Goal: Information Seeking & Learning: Learn about a topic

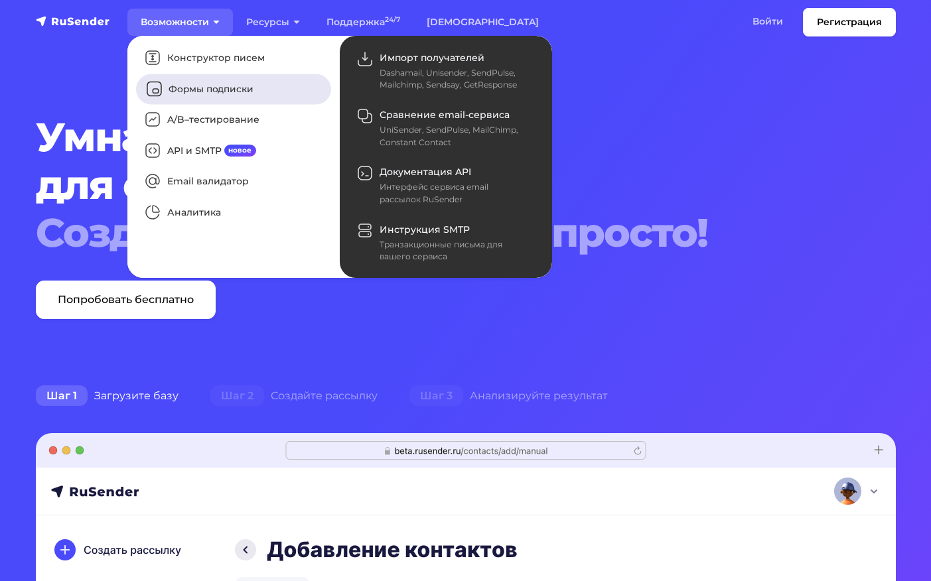
click at [227, 90] on link "Формы подписки" at bounding box center [233, 89] width 195 height 31
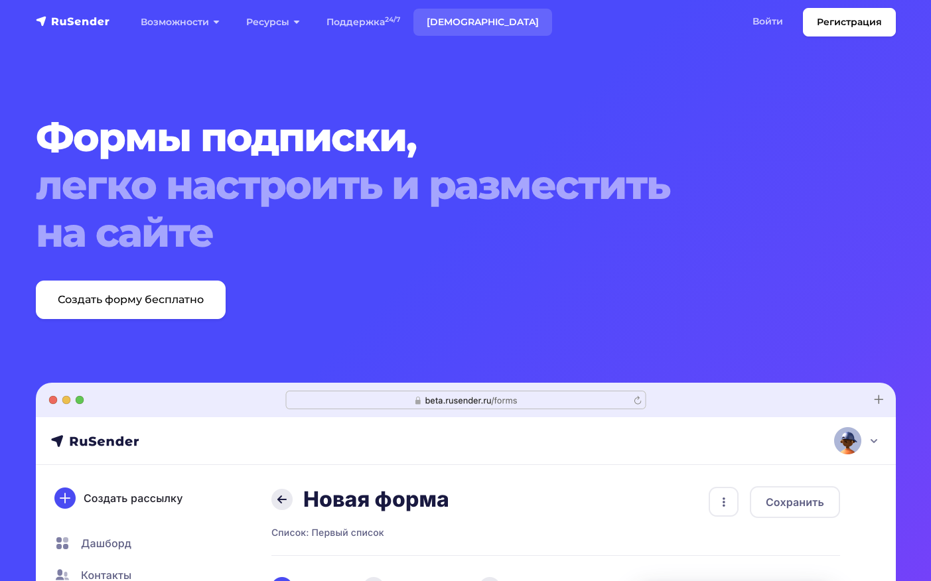
click at [454, 25] on link "Тарифы" at bounding box center [482, 22] width 139 height 27
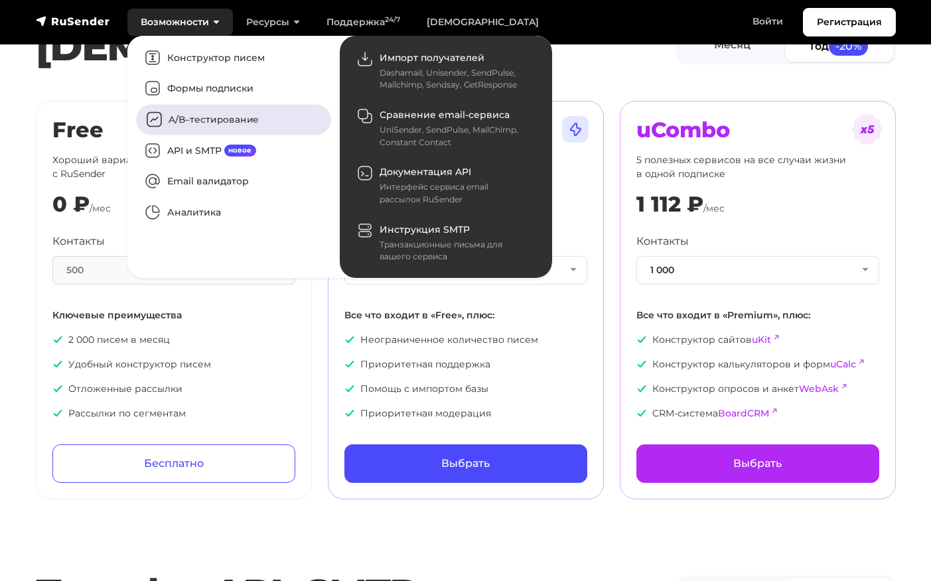
click at [208, 123] on link "A/B–тестирование" at bounding box center [233, 120] width 195 height 31
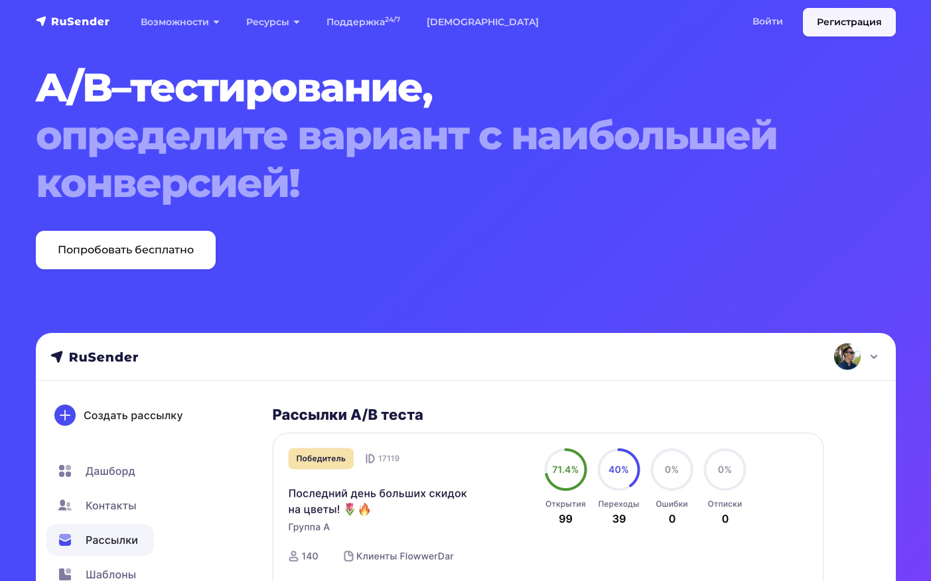
click at [851, 27] on link "Регистрация" at bounding box center [849, 22] width 93 height 29
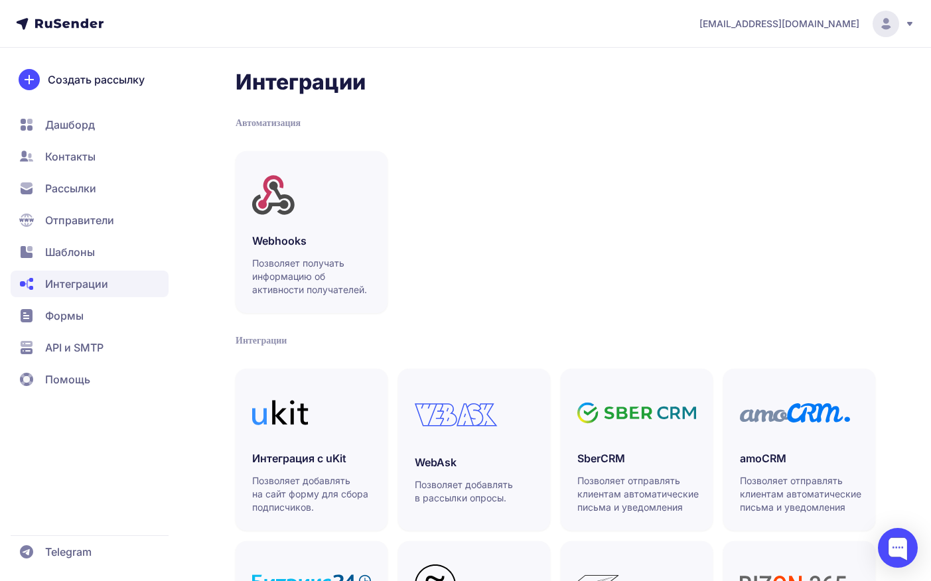
click at [85, 249] on span "Шаблоны" at bounding box center [70, 252] width 50 height 16
click at [94, 198] on span "Рассылки" at bounding box center [90, 188] width 158 height 27
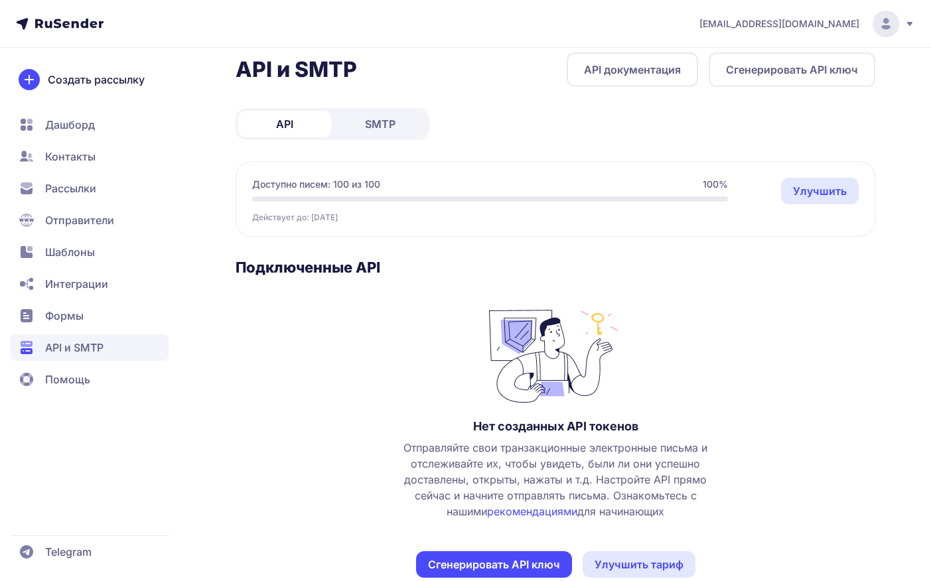
scroll to position [45, 0]
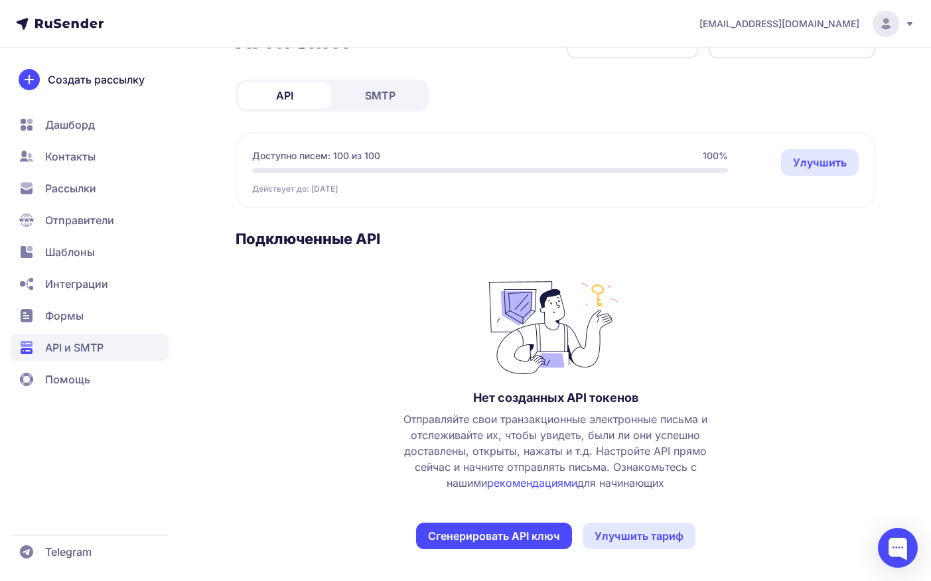
click at [58, 220] on span "Отправители" at bounding box center [79, 220] width 69 height 16
